Goal: Complete application form

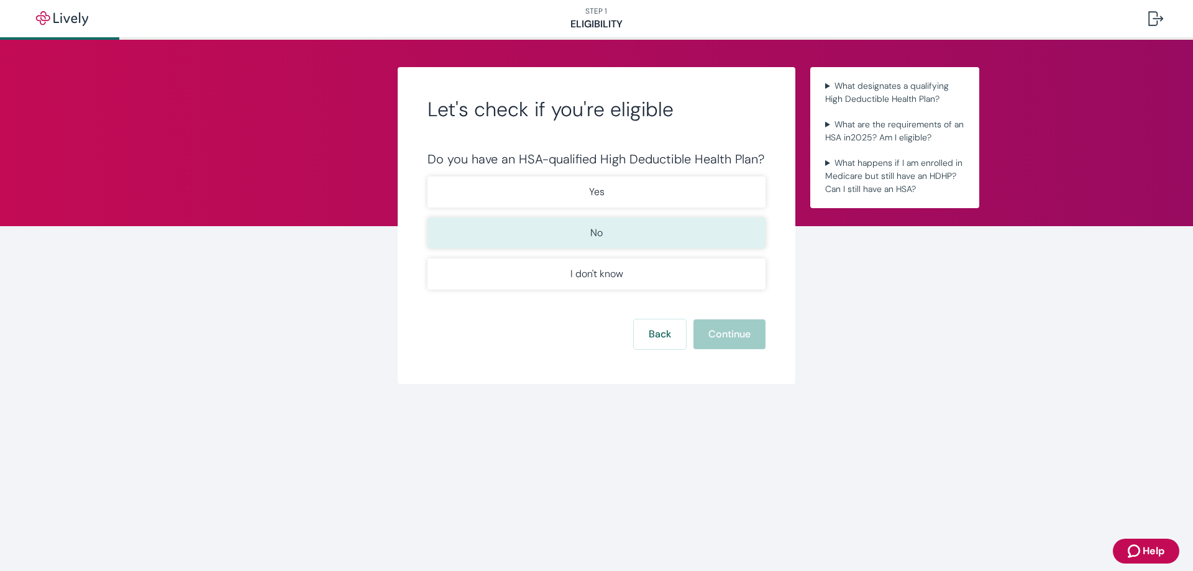
click at [652, 231] on button "No" at bounding box center [597, 233] width 338 height 31
click at [733, 336] on button "Continue" at bounding box center [730, 334] width 72 height 30
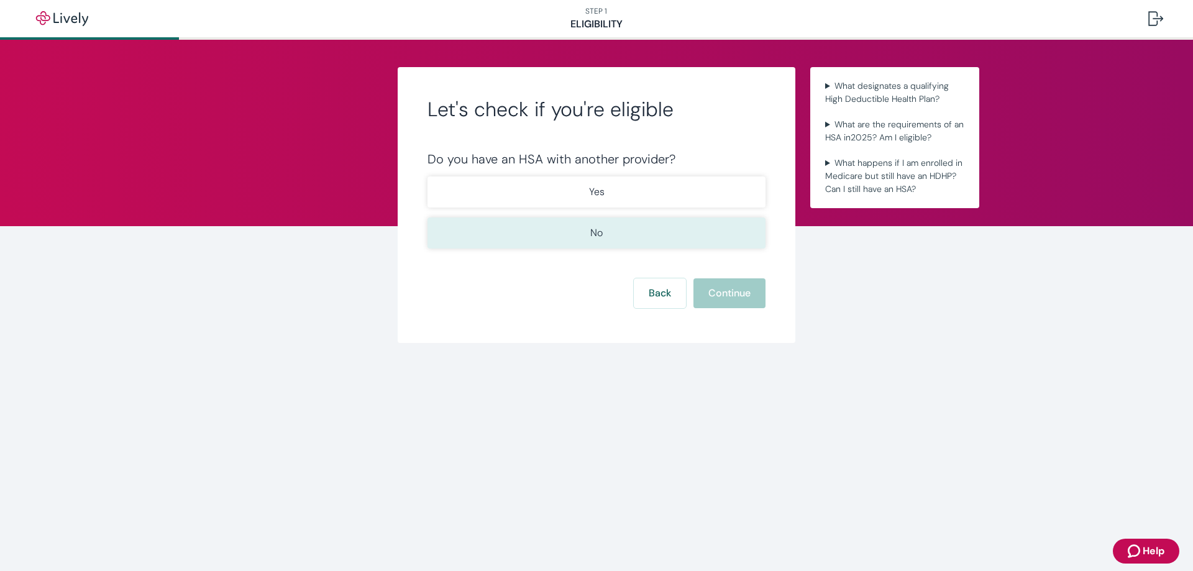
click at [661, 230] on button "No" at bounding box center [597, 233] width 338 height 31
click at [748, 291] on button "Continue" at bounding box center [730, 293] width 72 height 30
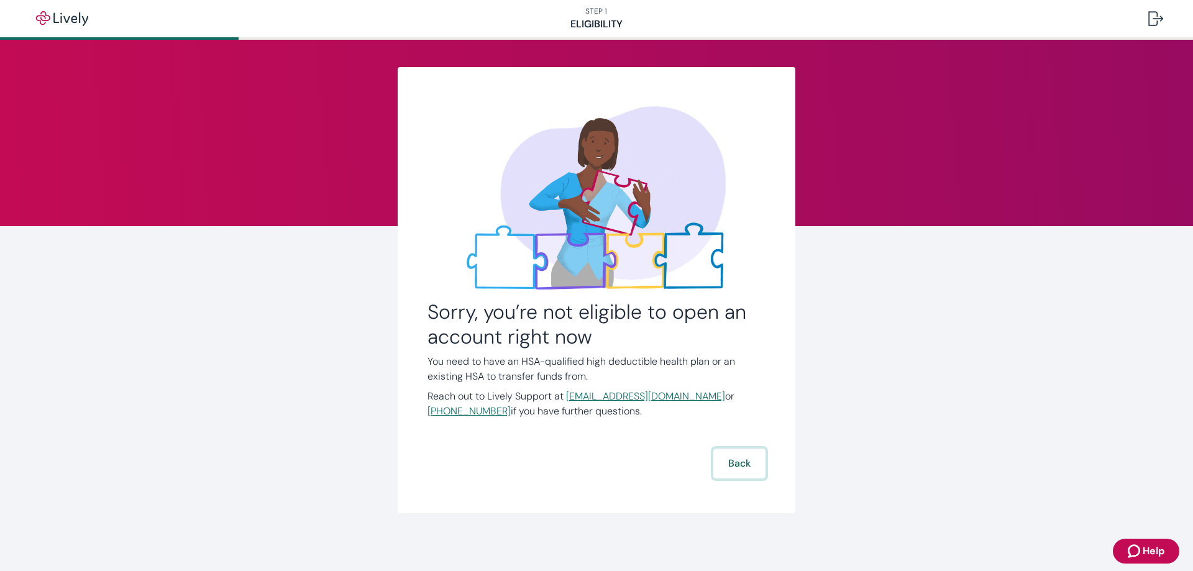
click at [728, 462] on button "Back" at bounding box center [739, 464] width 52 height 30
